Goal: Task Accomplishment & Management: Manage account settings

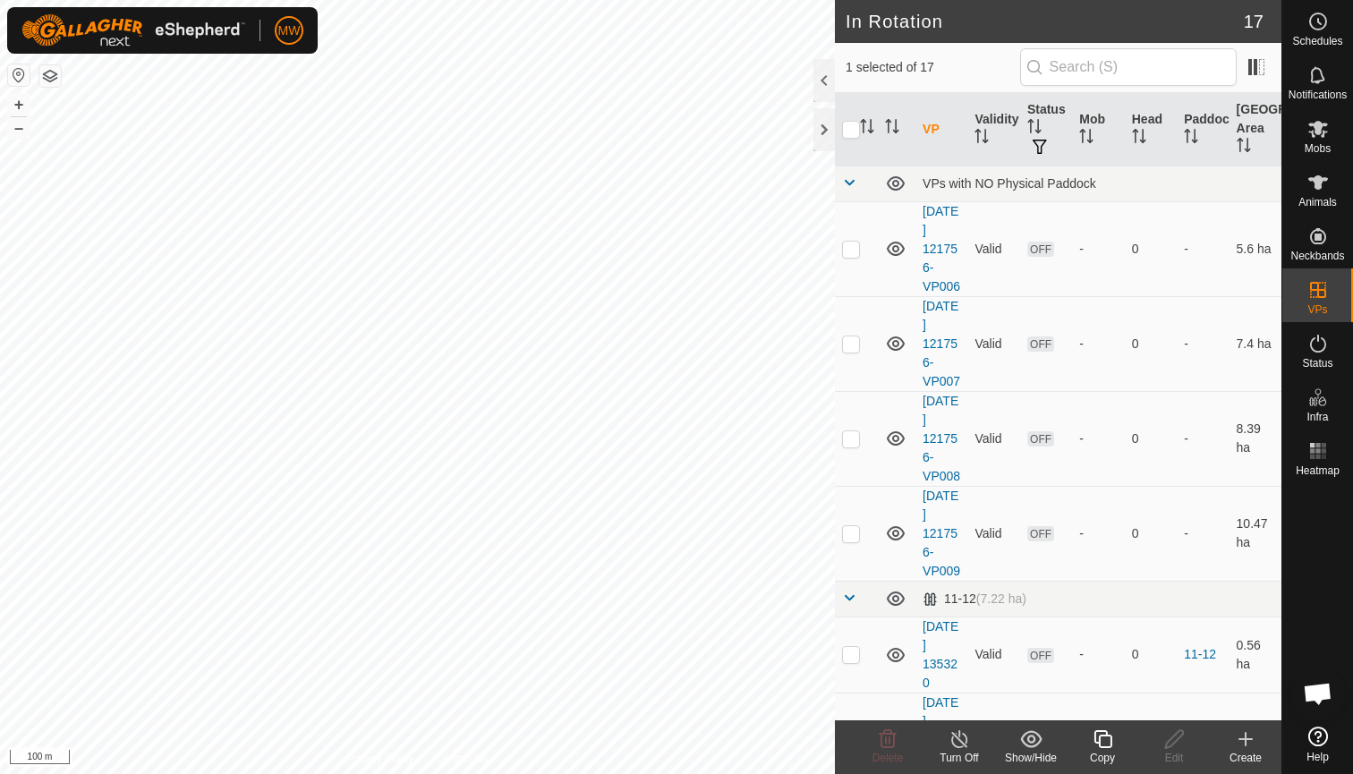
click at [956, 741] on icon at bounding box center [959, 738] width 22 height 21
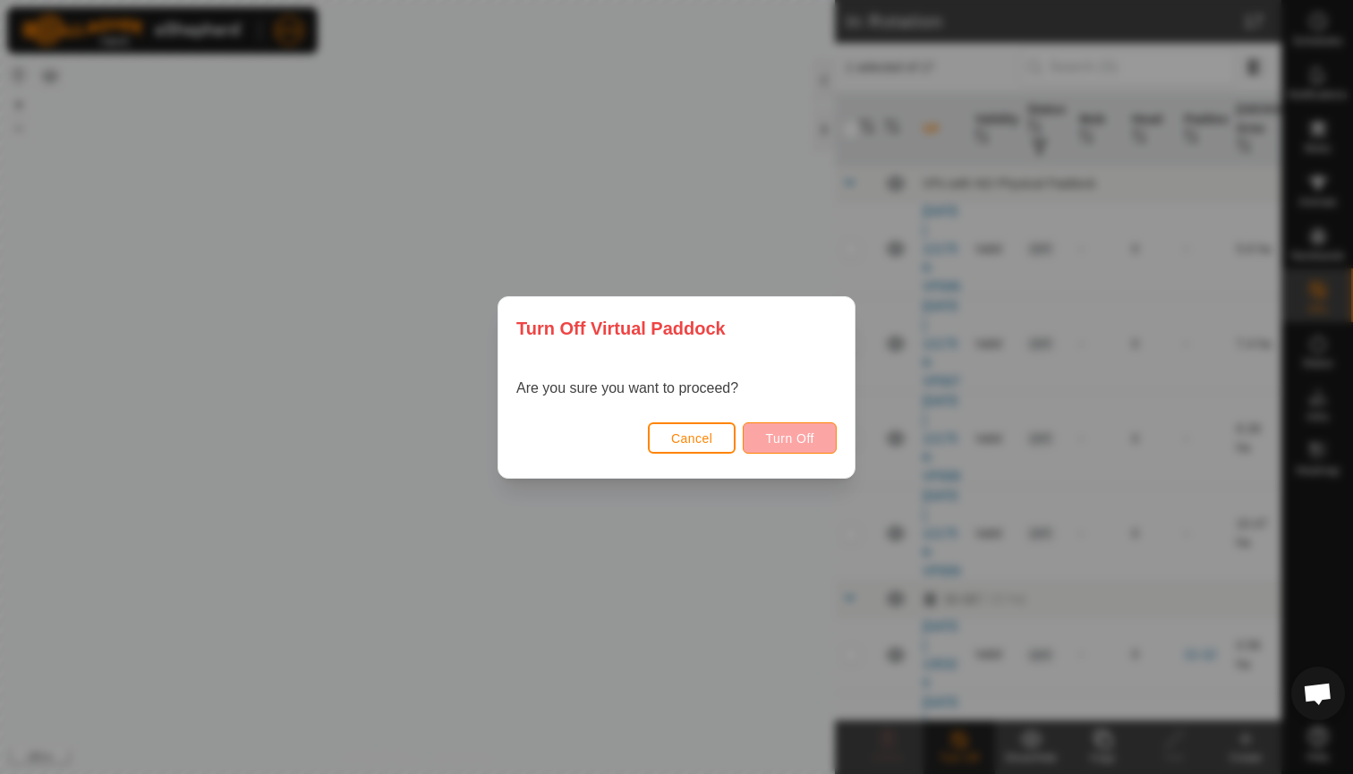
click at [796, 440] on span "Turn Off" at bounding box center [789, 438] width 49 height 14
click at [698, 435] on span "Cancel" at bounding box center [692, 438] width 42 height 14
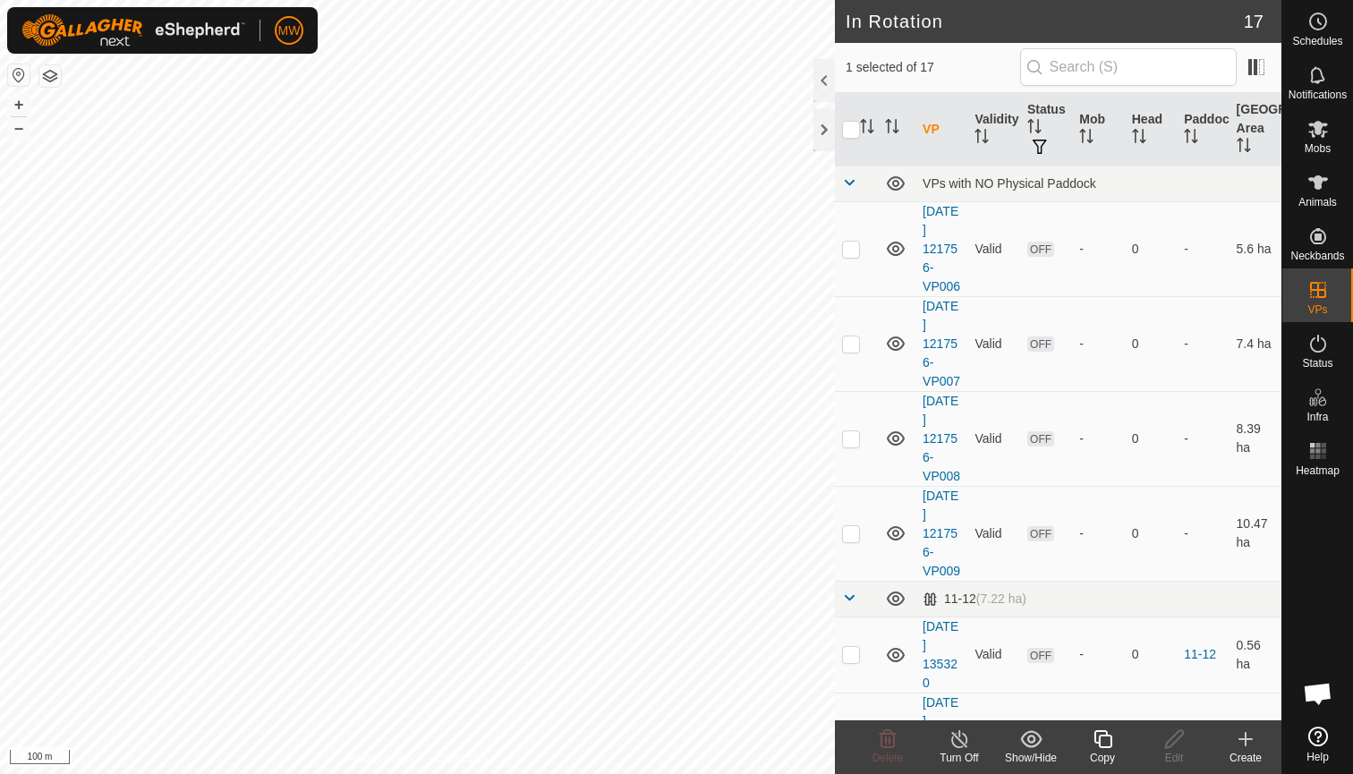
checkbox input "false"
checkbox input "true"
click at [957, 740] on icon at bounding box center [959, 738] width 22 height 21
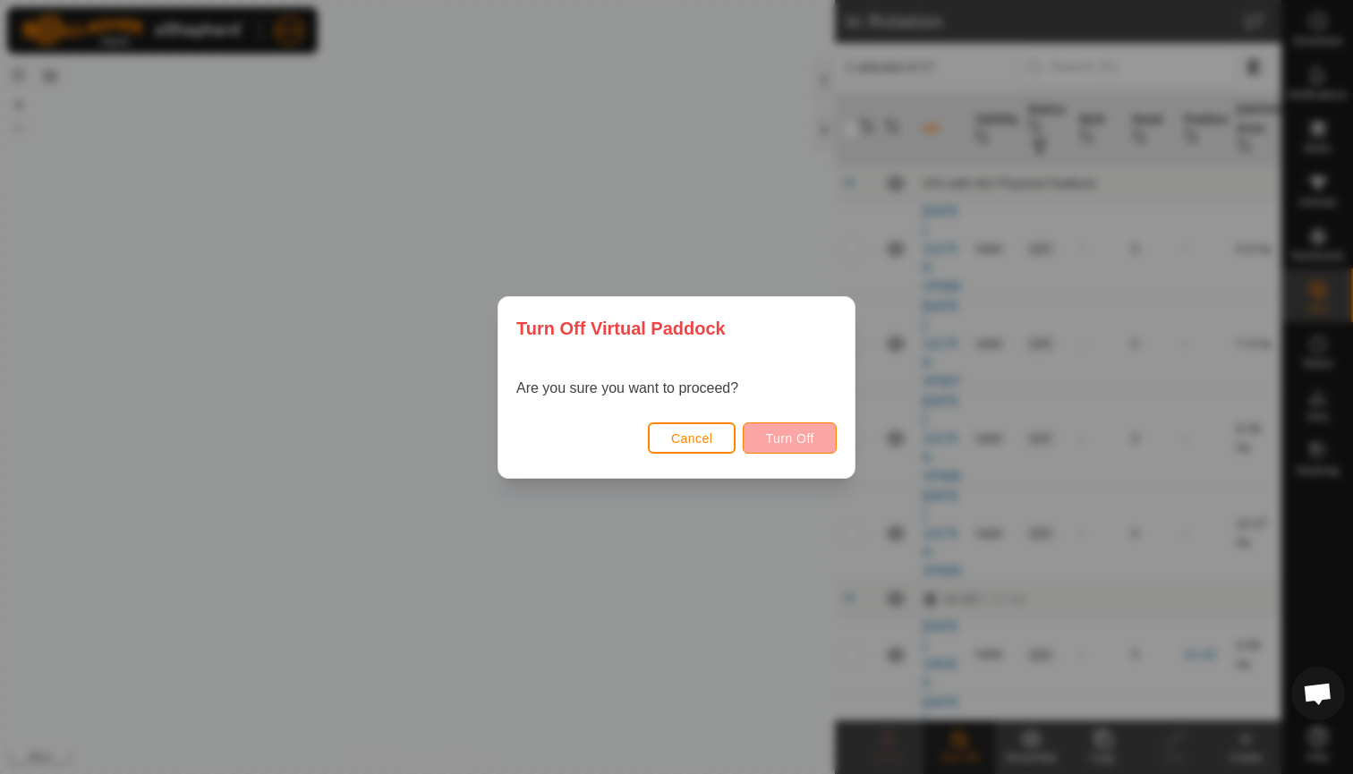
click at [793, 438] on span "Turn Off" at bounding box center [789, 438] width 49 height 14
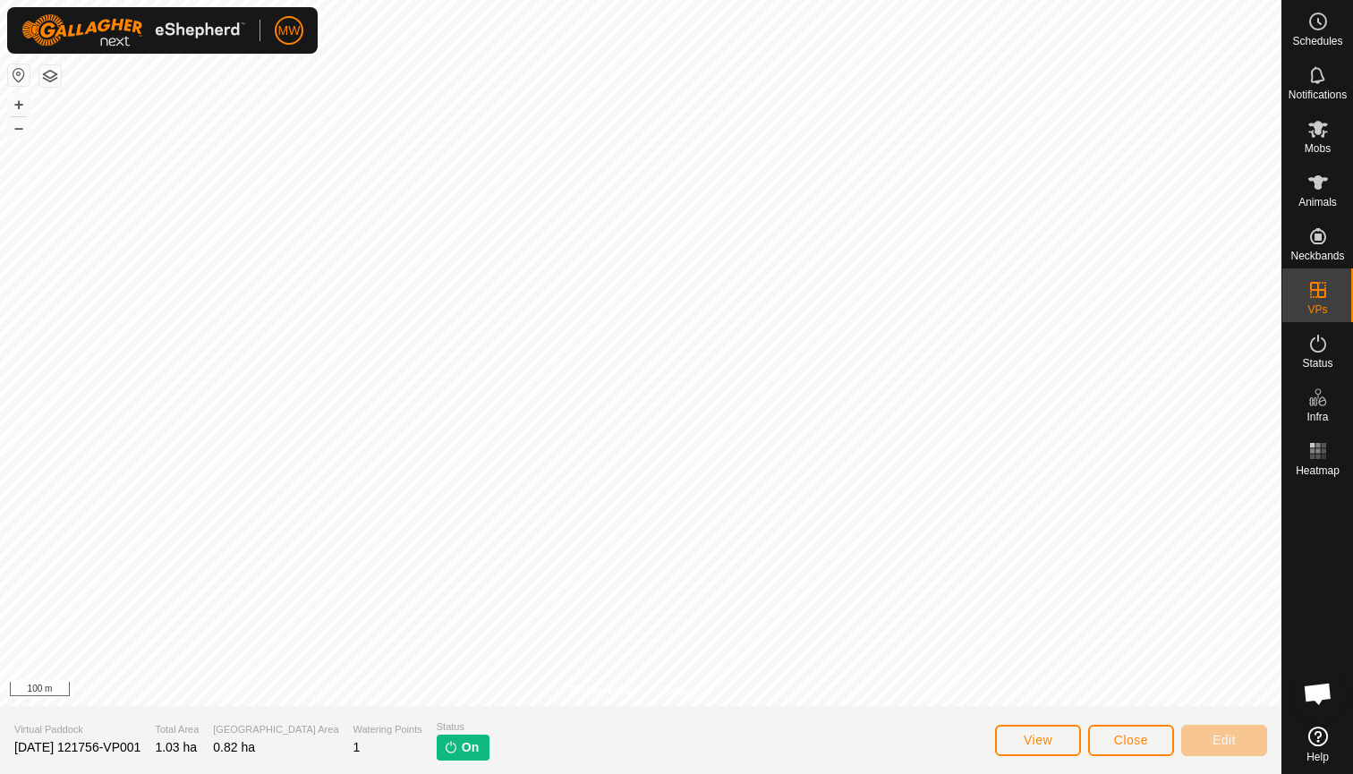
click at [1140, 743] on span "Close" at bounding box center [1131, 740] width 34 height 14
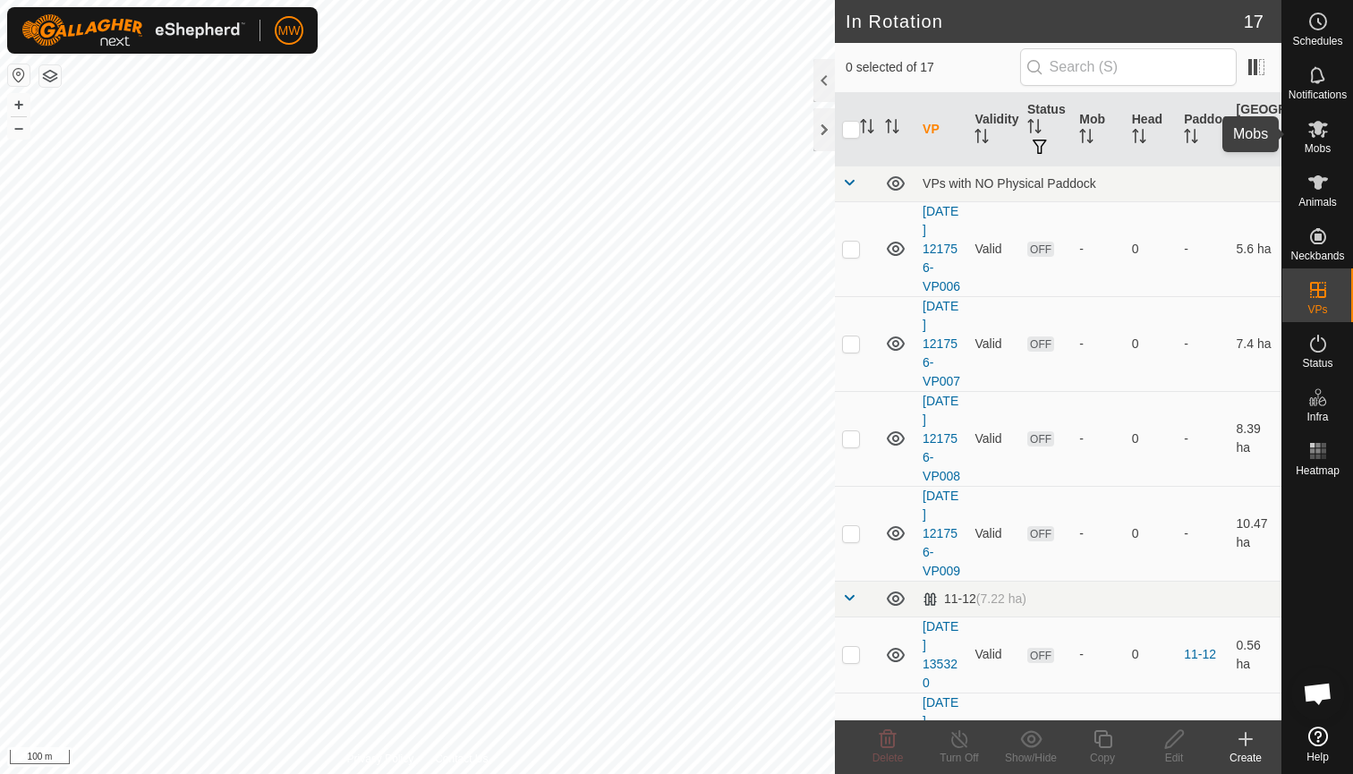
click at [1329, 138] on es-mob-svg-icon at bounding box center [1318, 129] width 32 height 29
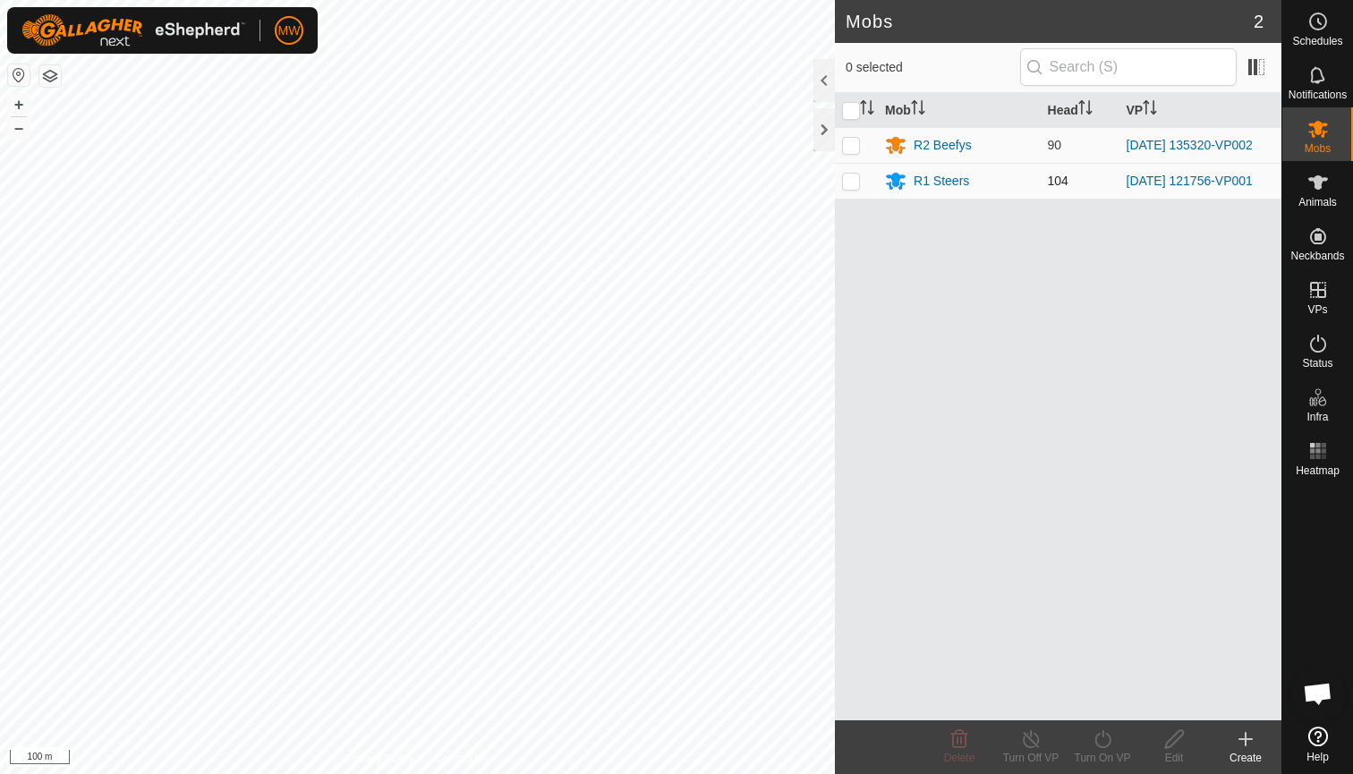
click at [844, 187] on p-checkbox at bounding box center [851, 181] width 18 height 14
checkbox input "true"
click at [1107, 750] on div "Turn On VP" at bounding box center [1102, 758] width 72 height 16
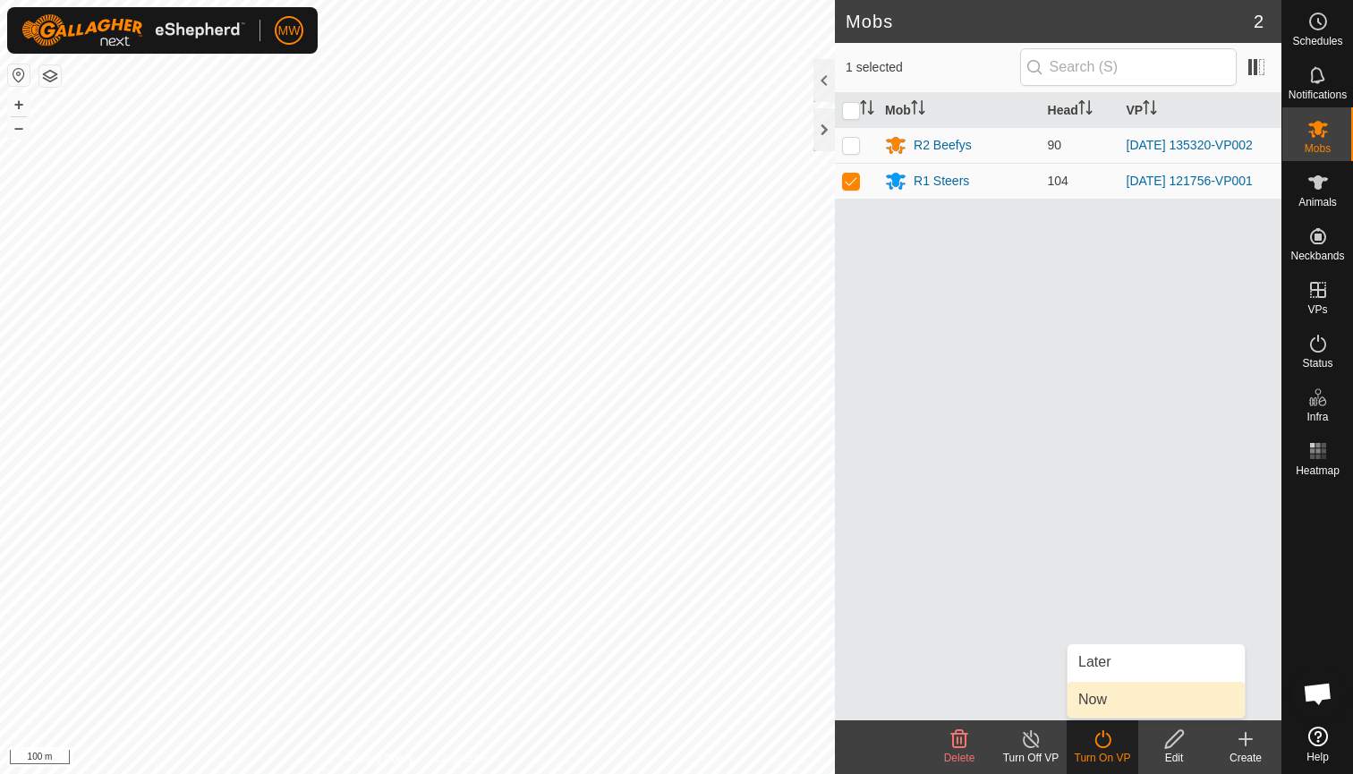
click at [1103, 706] on link "Now" at bounding box center [1155, 700] width 177 height 36
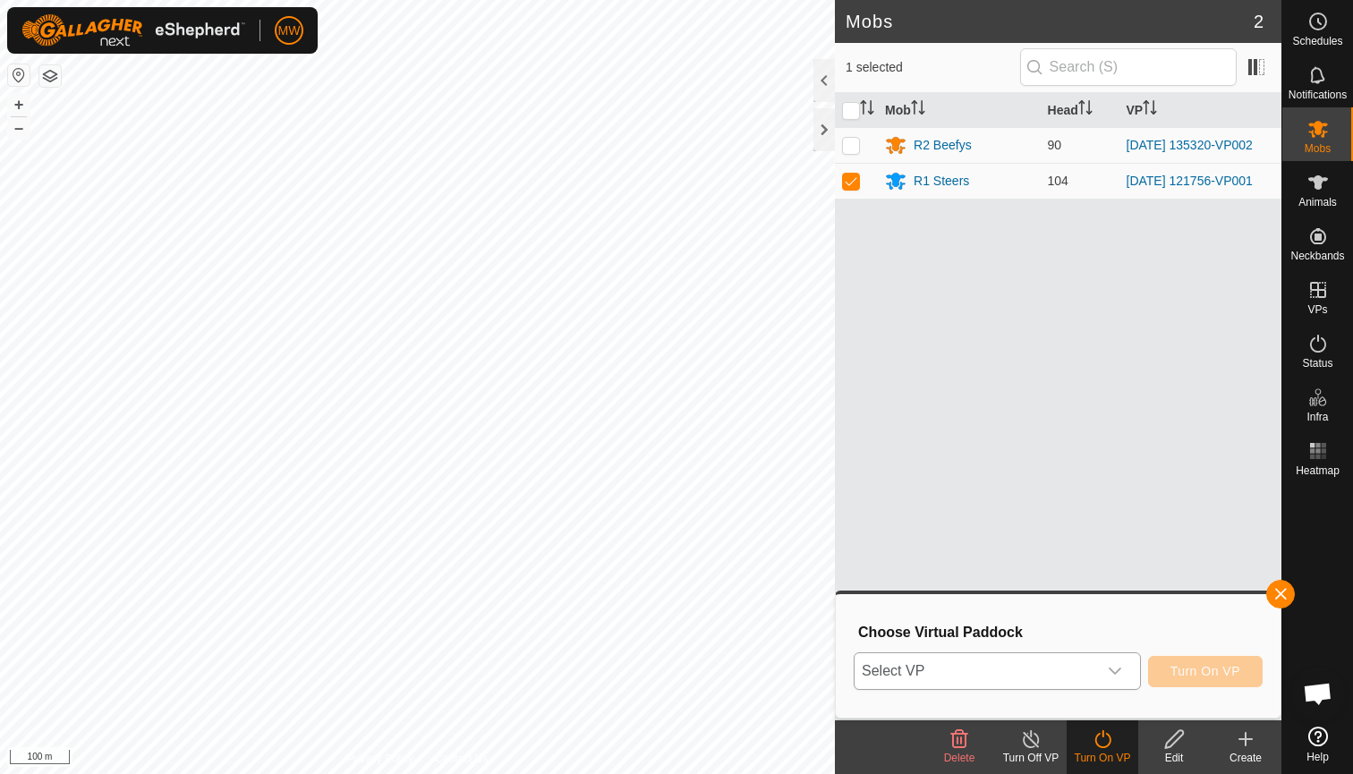
click at [1116, 671] on icon "dropdown trigger" at bounding box center [1114, 670] width 13 height 7
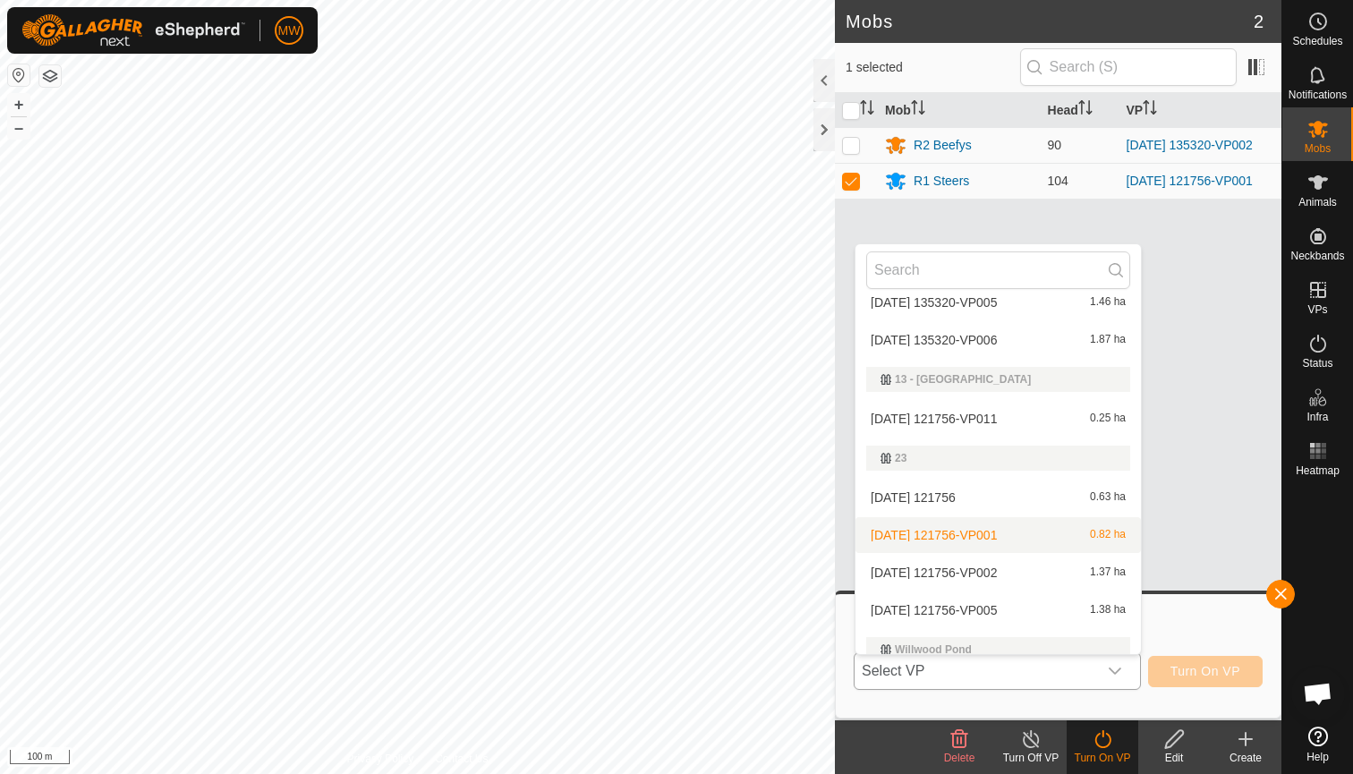
scroll to position [434, 0]
click at [955, 574] on li "[DATE] 121756-VP002 1.37 ha" at bounding box center [997, 571] width 285 height 36
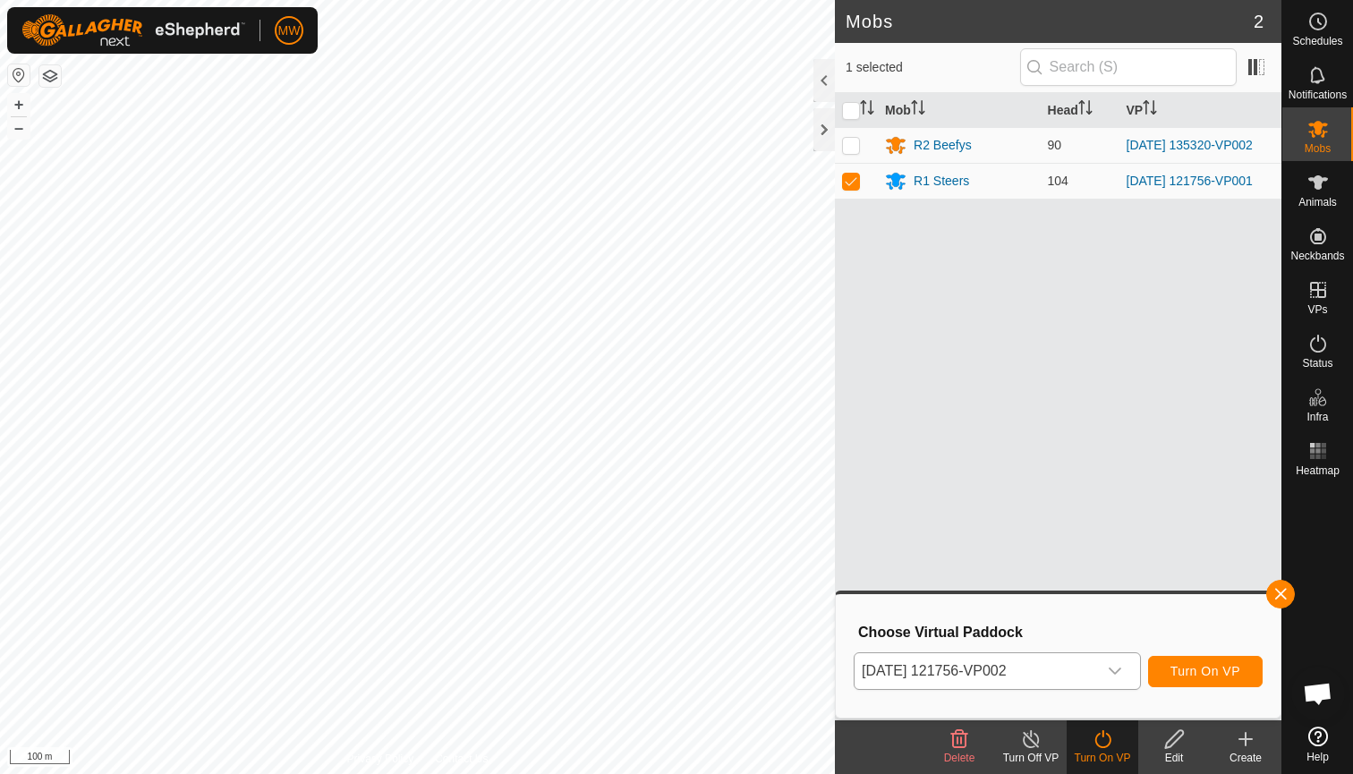
click at [1222, 670] on span "Turn On VP" at bounding box center [1205, 671] width 70 height 14
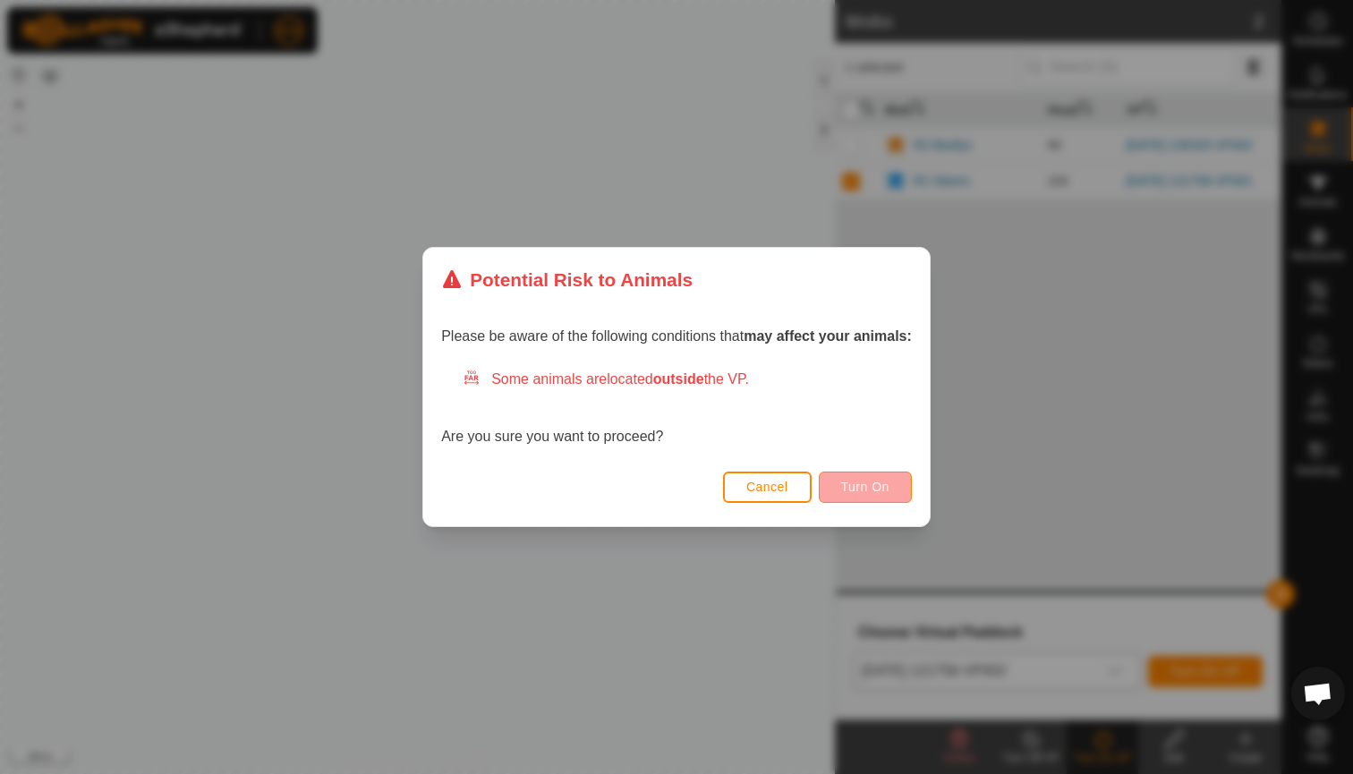
click at [861, 488] on span "Turn On" at bounding box center [865, 486] width 48 height 14
